Goal: Find specific page/section: Find specific page/section

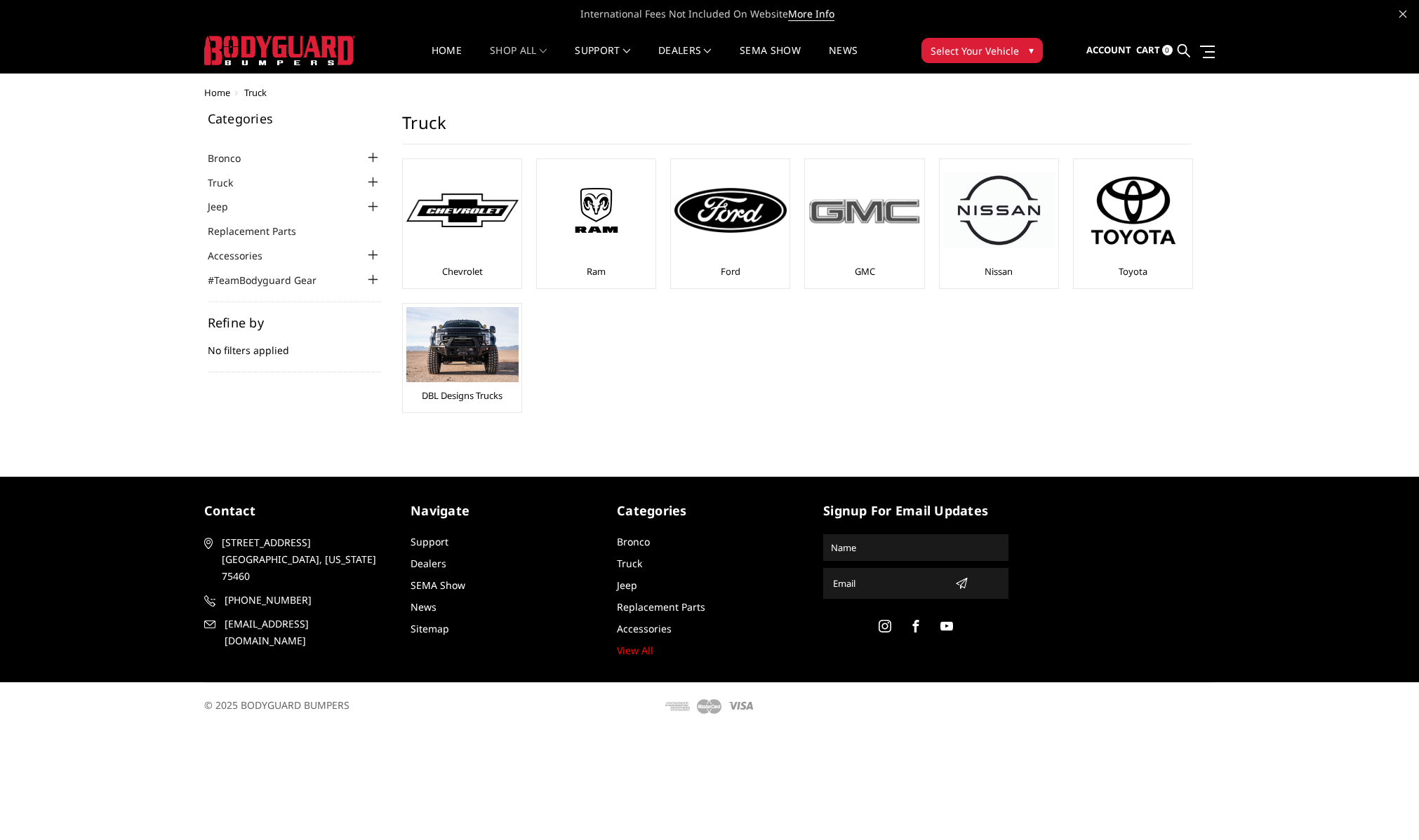
click at [849, 217] on img at bounding box center [864, 210] width 112 height 31
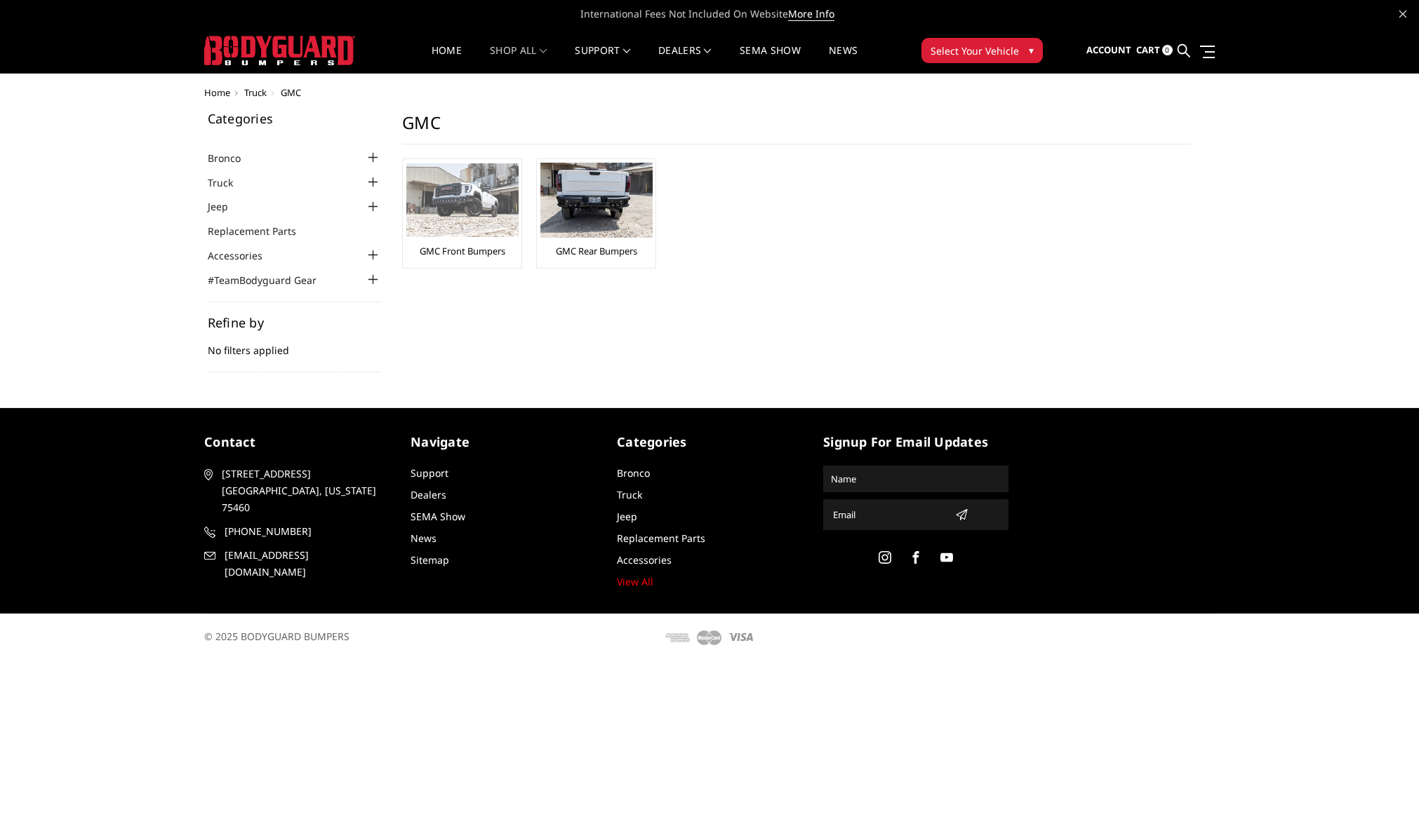
click at [464, 202] on img at bounding box center [462, 201] width 112 height 74
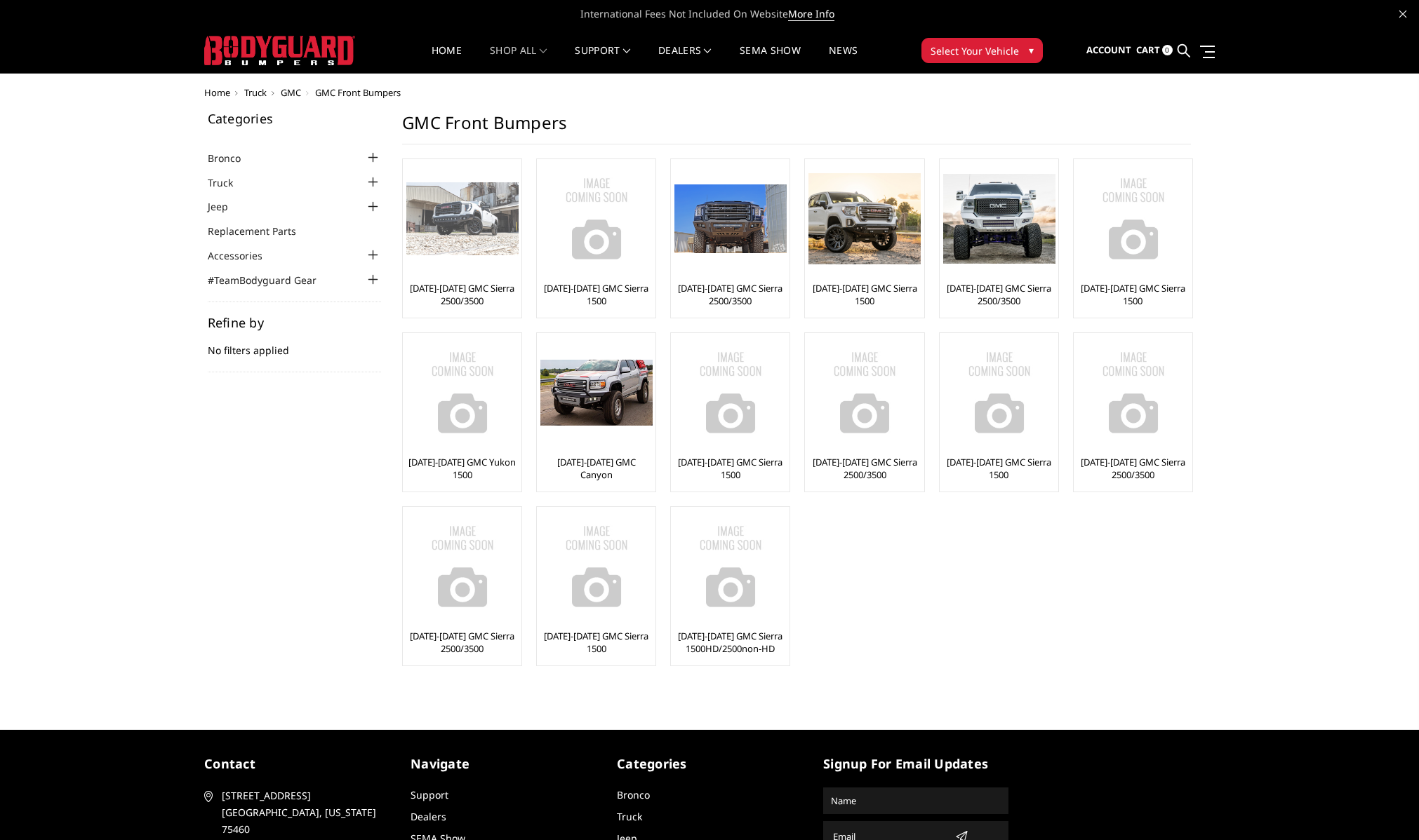
click at [457, 210] on img at bounding box center [462, 219] width 112 height 74
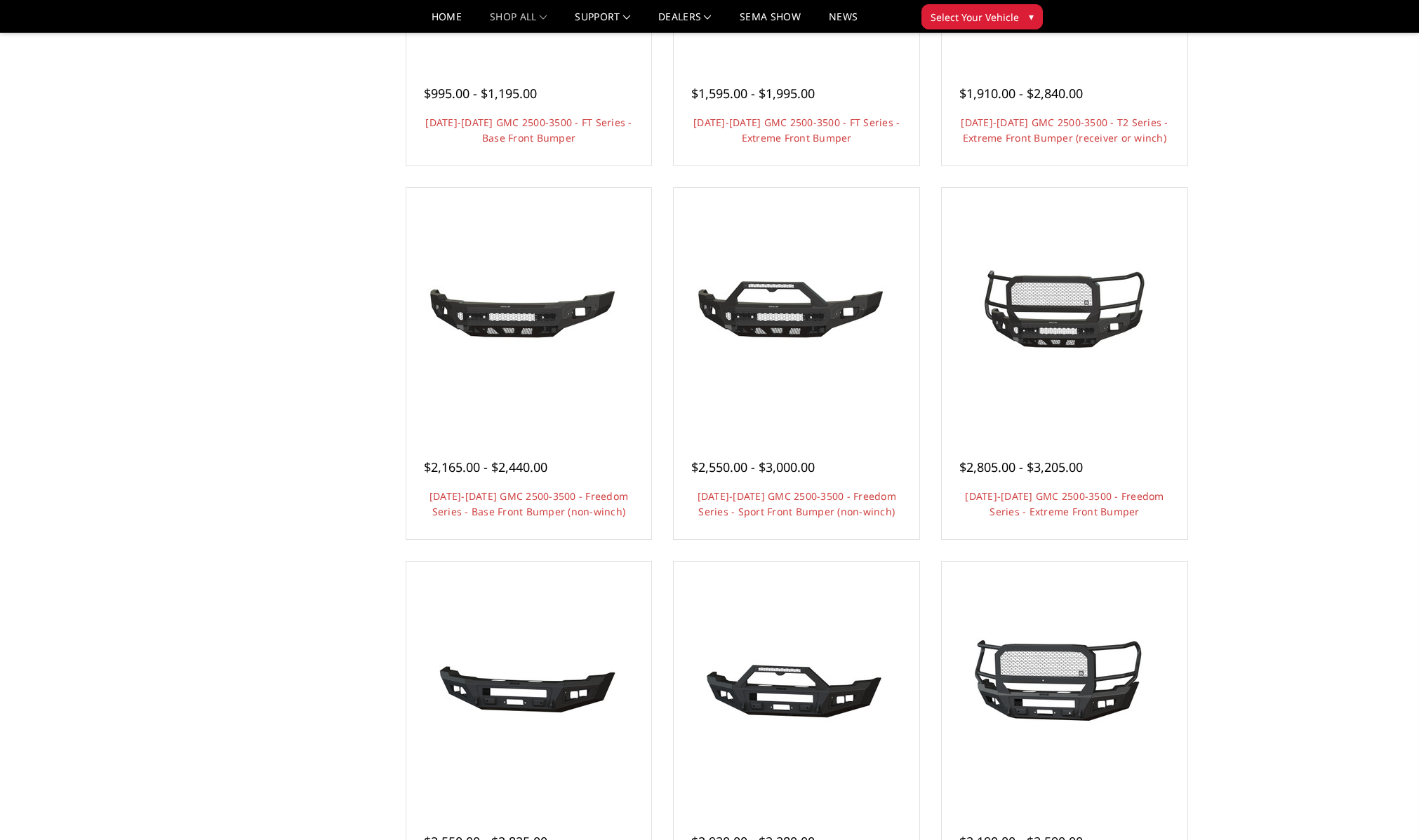
scroll to position [438, 0]
